Goal: Information Seeking & Learning: Learn about a topic

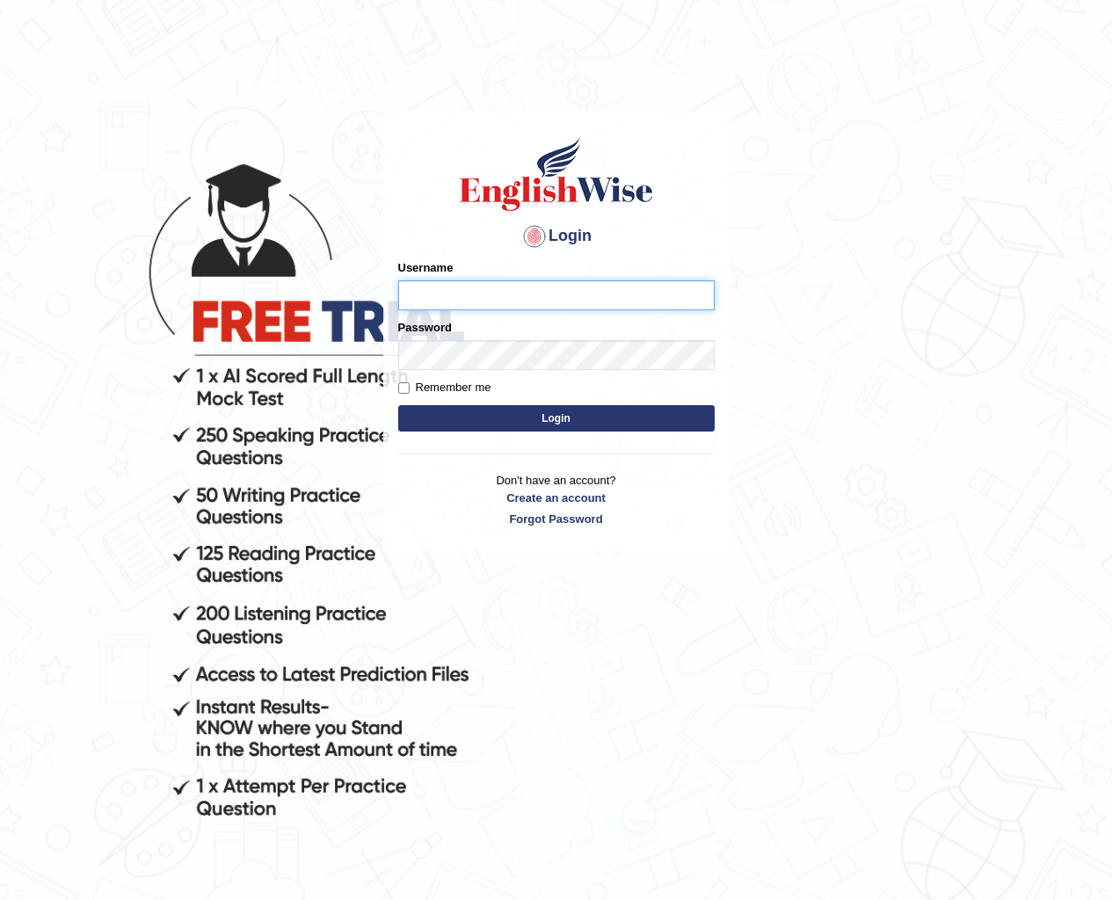
click at [470, 295] on input "Username" at bounding box center [556, 296] width 317 height 30
type input "annifred_parramatta"
click at [676, 419] on button "Login" at bounding box center [556, 418] width 317 height 26
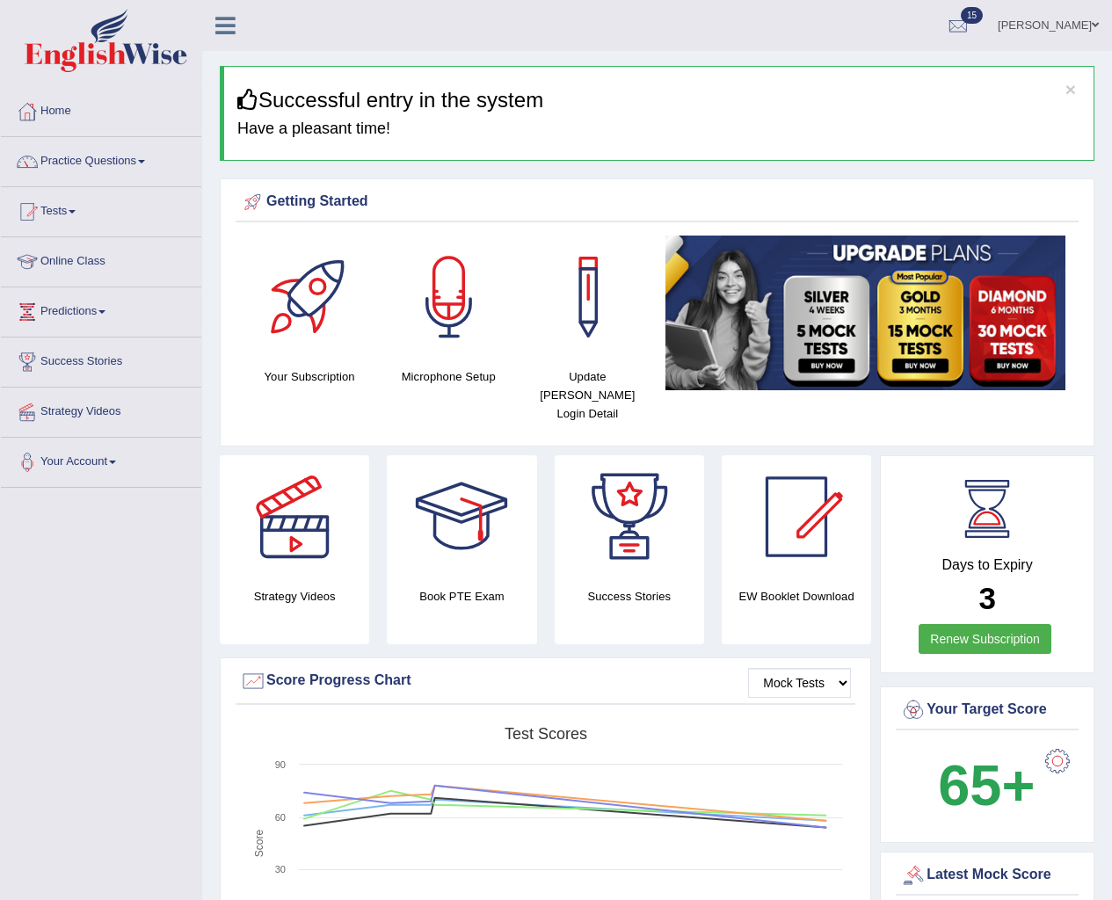
click at [139, 159] on link "Practice Questions" at bounding box center [101, 159] width 200 height 44
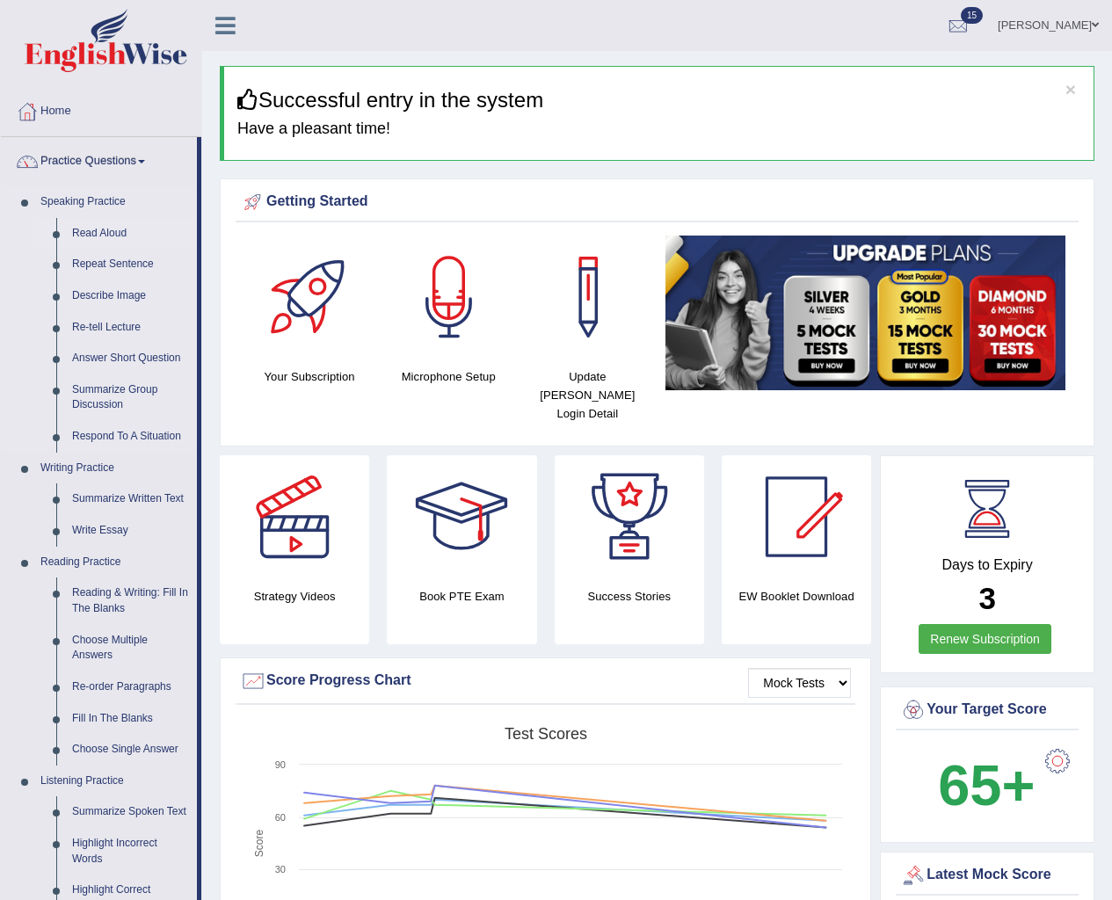
click at [87, 230] on link "Read Aloud" at bounding box center [130, 234] width 133 height 32
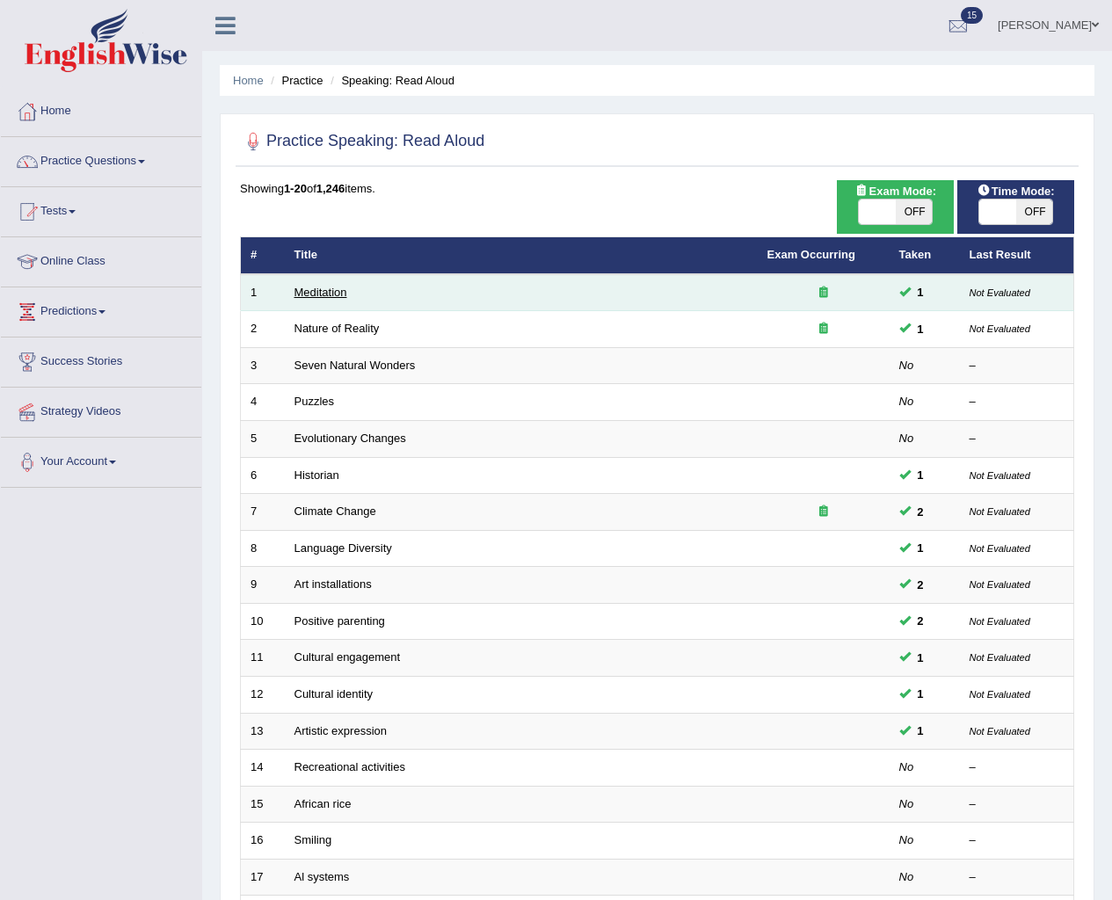
click at [324, 288] on link "Meditation" at bounding box center [321, 292] width 53 height 13
